Goal: Entertainment & Leisure: Consume media (video, audio)

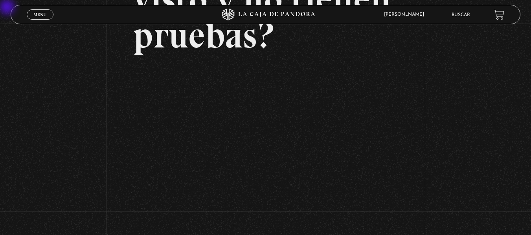
scroll to position [39, 0]
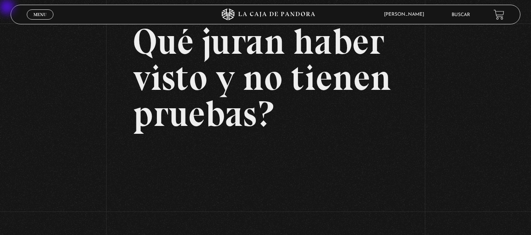
click at [44, 14] on span "Menu" at bounding box center [39, 14] width 13 height 5
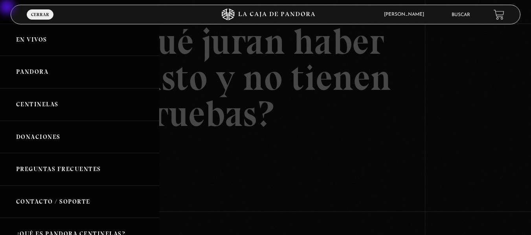
click at [45, 97] on link "Centinelas" at bounding box center [79, 104] width 159 height 33
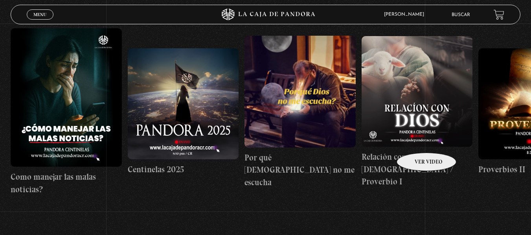
scroll to position [98, 0]
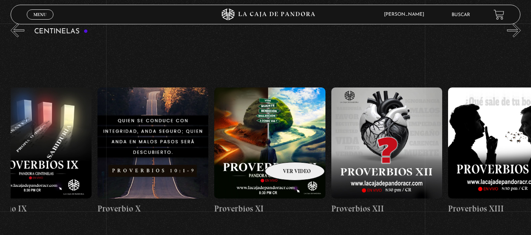
drag, startPoint x: 483, startPoint y: 145, endPoint x: 189, endPoint y: 159, distance: 294.5
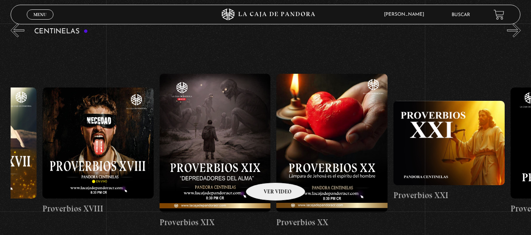
scroll to position [0, 2252]
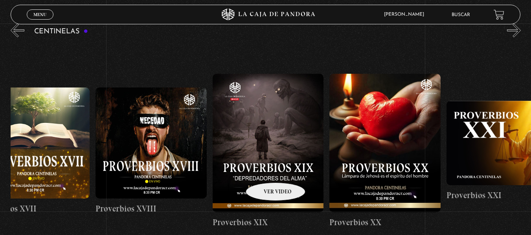
drag, startPoint x: 420, startPoint y: 158, endPoint x: 276, endPoint y: 169, distance: 144.6
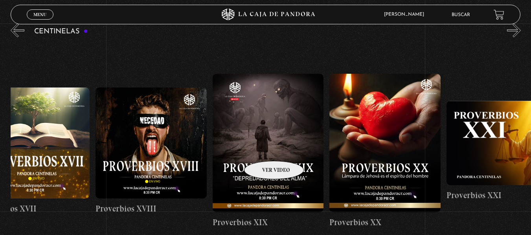
click at [264, 149] on figure at bounding box center [267, 143] width 111 height 139
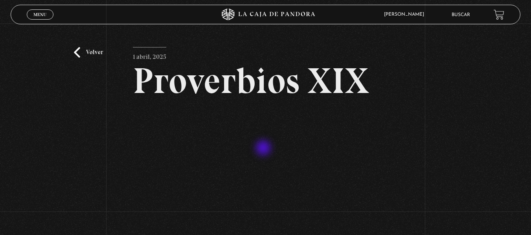
scroll to position [39, 0]
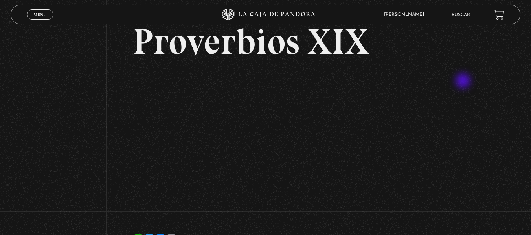
click at [472, 75] on div "Volver 1 abril, 2025 Proverbios XIX WhatsApp Twitter Messenger Email" at bounding box center [265, 120] width 531 height 272
click at [448, 114] on div "Volver 1 abril, 2025 Proverbios XIX WhatsApp Twitter Messenger Email" at bounding box center [265, 120] width 531 height 272
